Goal: Use online tool/utility

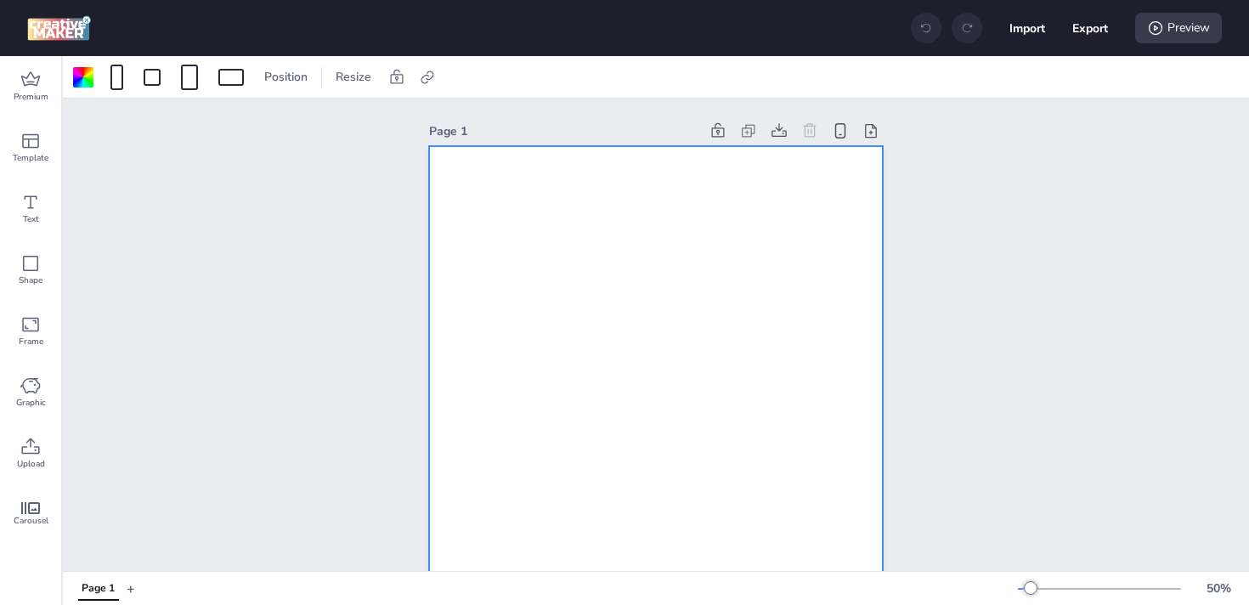
scroll to position [3, 0]
click at [33, 445] on icon at bounding box center [30, 447] width 20 height 20
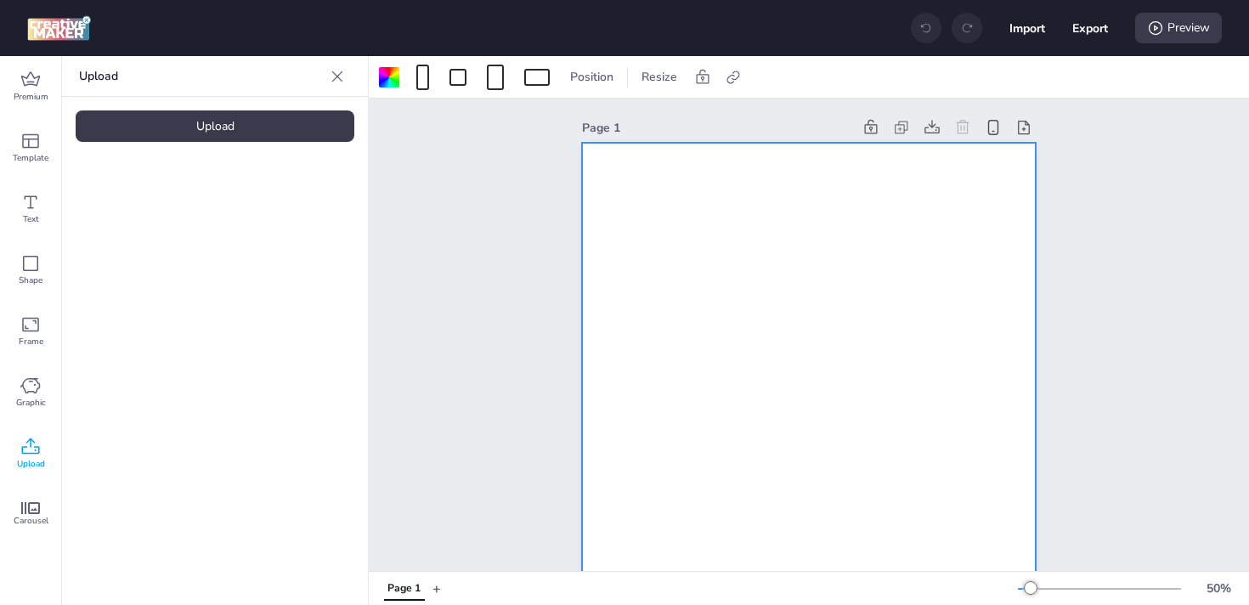
click at [187, 139] on div "Upload" at bounding box center [215, 125] width 279 height 31
click at [145, 229] on img at bounding box center [144, 238] width 104 height 18
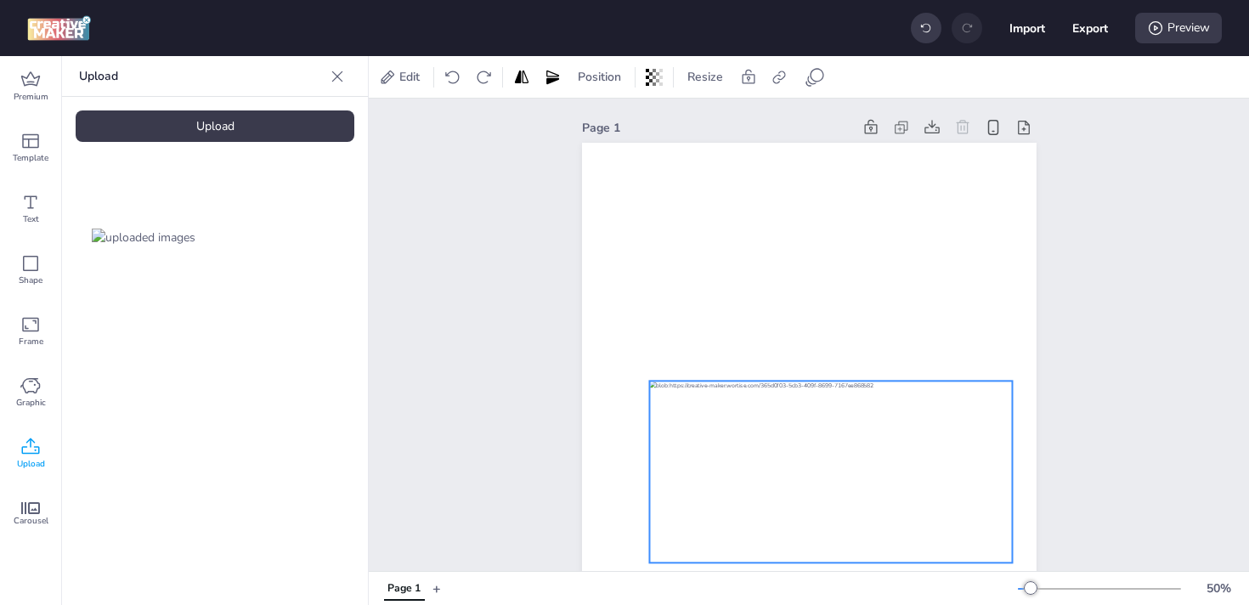
drag, startPoint x: 792, startPoint y: 458, endPoint x: 813, endPoint y: 422, distance: 41.1
click at [813, 422] on div at bounding box center [831, 472] width 364 height 182
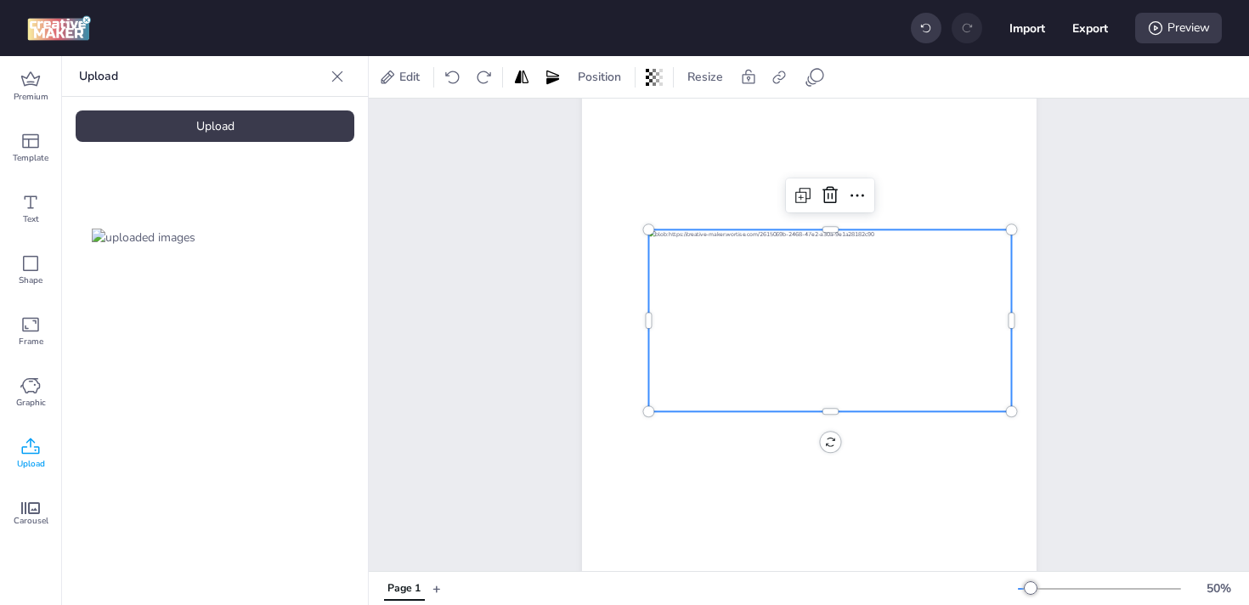
scroll to position [0, 0]
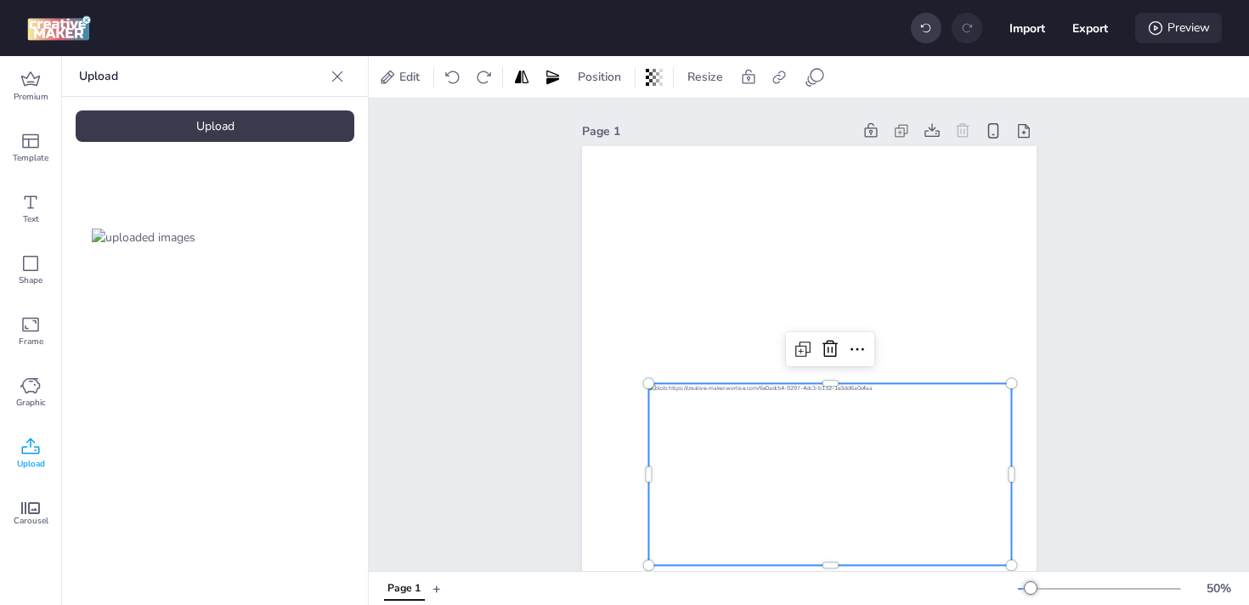
click at [1159, 28] on icon at bounding box center [1155, 28] width 17 height 17
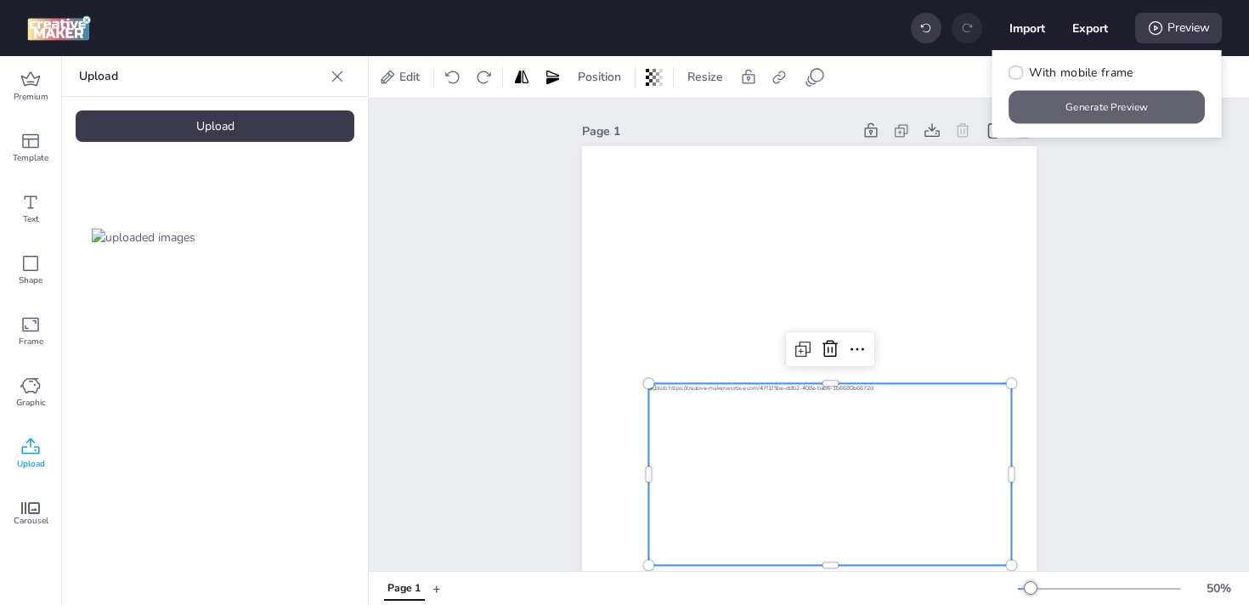
click at [1119, 107] on button "Generate Preview" at bounding box center [1108, 107] width 196 height 33
click at [756, 477] on div at bounding box center [831, 474] width 364 height 182
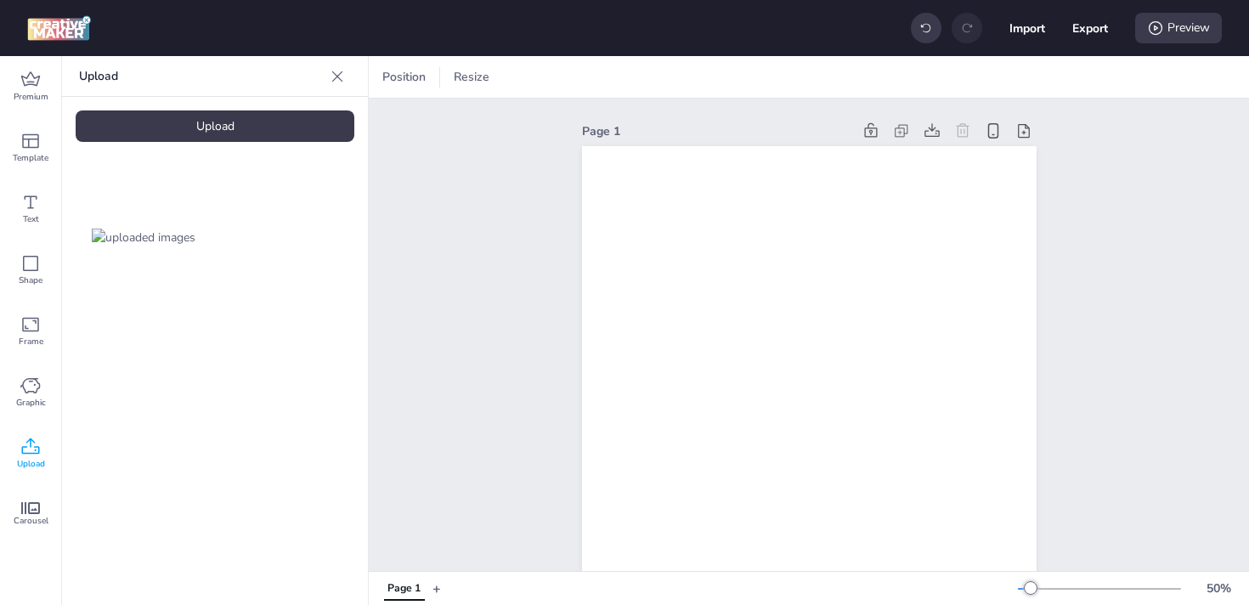
click at [207, 112] on div "Upload" at bounding box center [215, 125] width 279 height 31
click at [223, 125] on div "Upload" at bounding box center [215, 125] width 279 height 31
click at [294, 311] on div at bounding box center [215, 237] width 306 height 163
click at [231, 119] on div "Upload" at bounding box center [215, 125] width 279 height 31
